Goal: Information Seeking & Learning: Learn about a topic

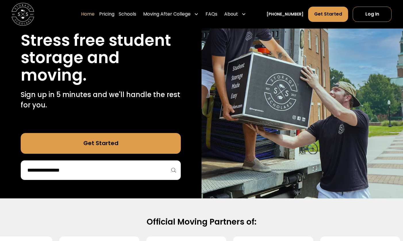
scroll to position [17, 0]
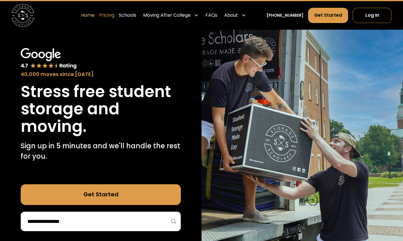
click at [114, 14] on link "Pricing" at bounding box center [106, 15] width 15 height 16
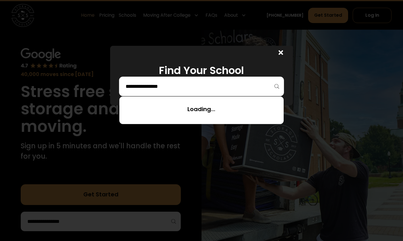
click at [181, 83] on input "search" at bounding box center [201, 86] width 153 height 10
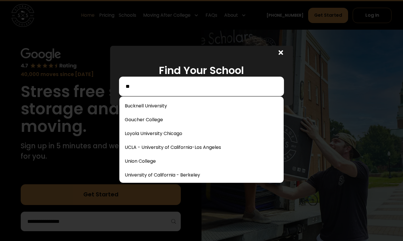
type input "*"
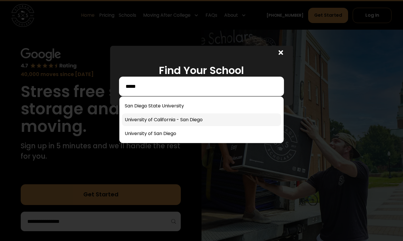
type input "*****"
click at [180, 118] on link at bounding box center [201, 119] width 159 height 13
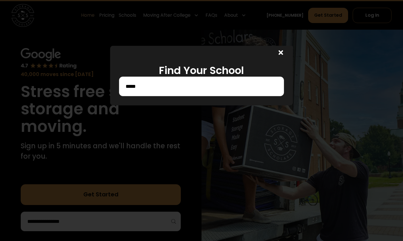
click at [182, 118] on div at bounding box center [201, 120] width 403 height 241
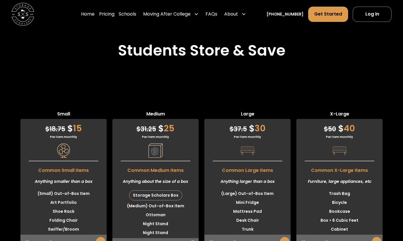
scroll to position [1457, 0]
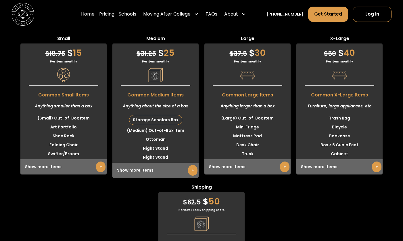
click at [191, 166] on link "+" at bounding box center [192, 170] width 9 height 11
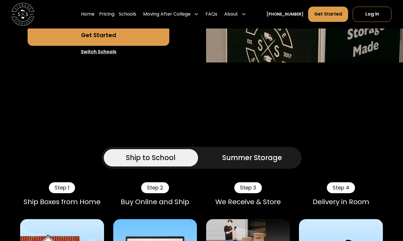
scroll to position [248, 0]
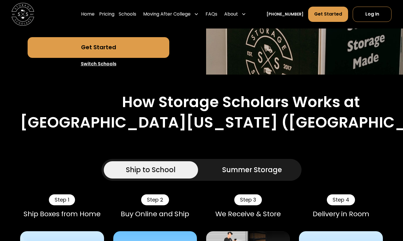
click at [223, 168] on div "Summer Storage" at bounding box center [252, 169] width 60 height 10
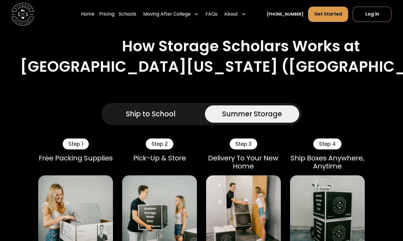
scroll to position [367, 0]
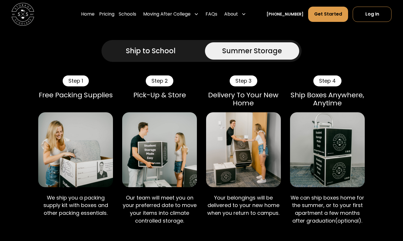
click at [159, 52] on div "Ship to School" at bounding box center [151, 51] width 50 height 10
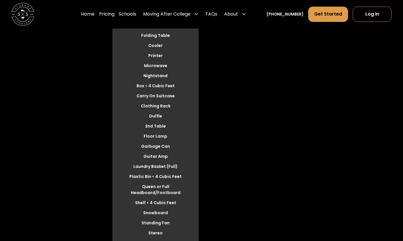
scroll to position [1677, 0]
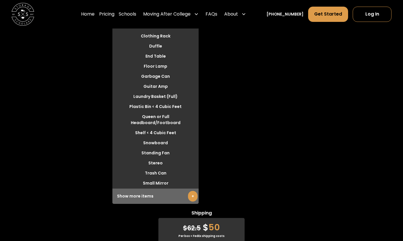
click at [192, 191] on link "+" at bounding box center [192, 196] width 9 height 11
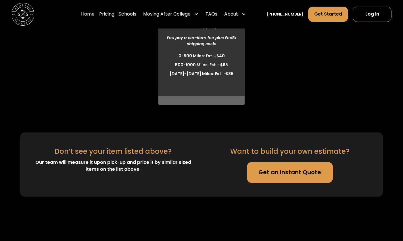
scroll to position [1943, 0]
